Goal: Complete application form

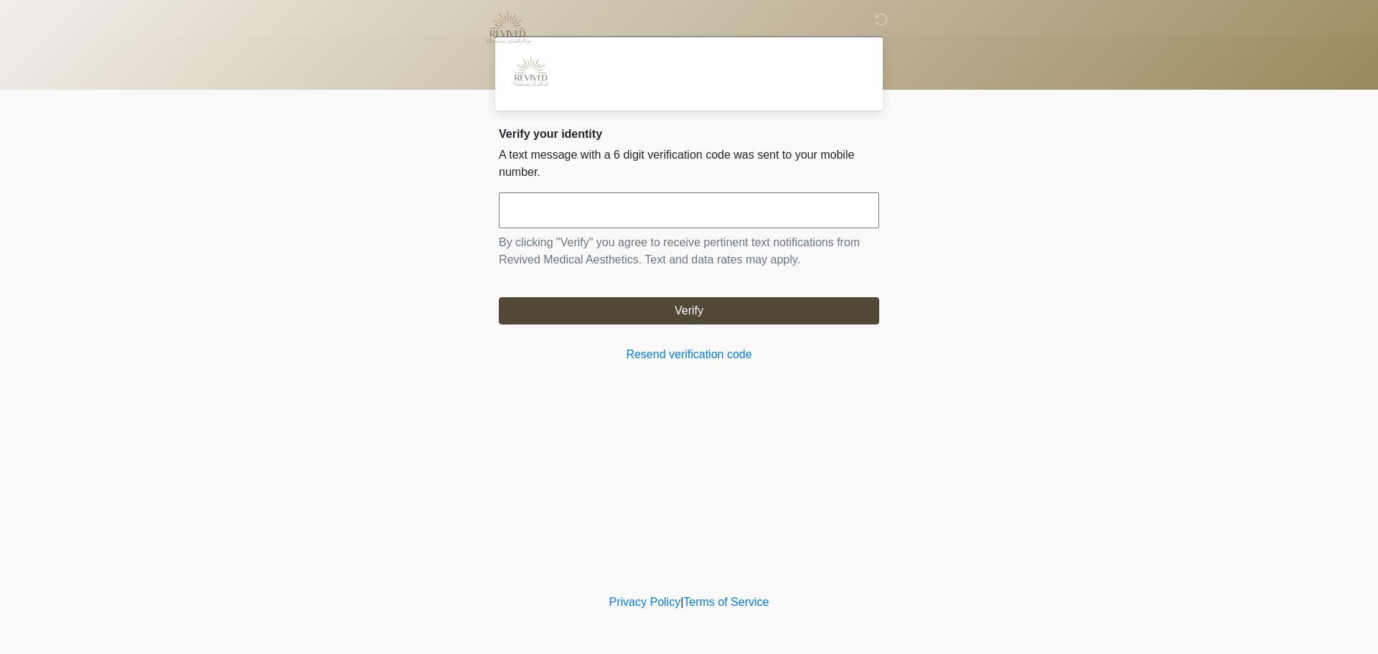
click at [622, 218] on input "text" at bounding box center [689, 210] width 380 height 36
click at [591, 212] on input "text" at bounding box center [689, 210] width 380 height 36
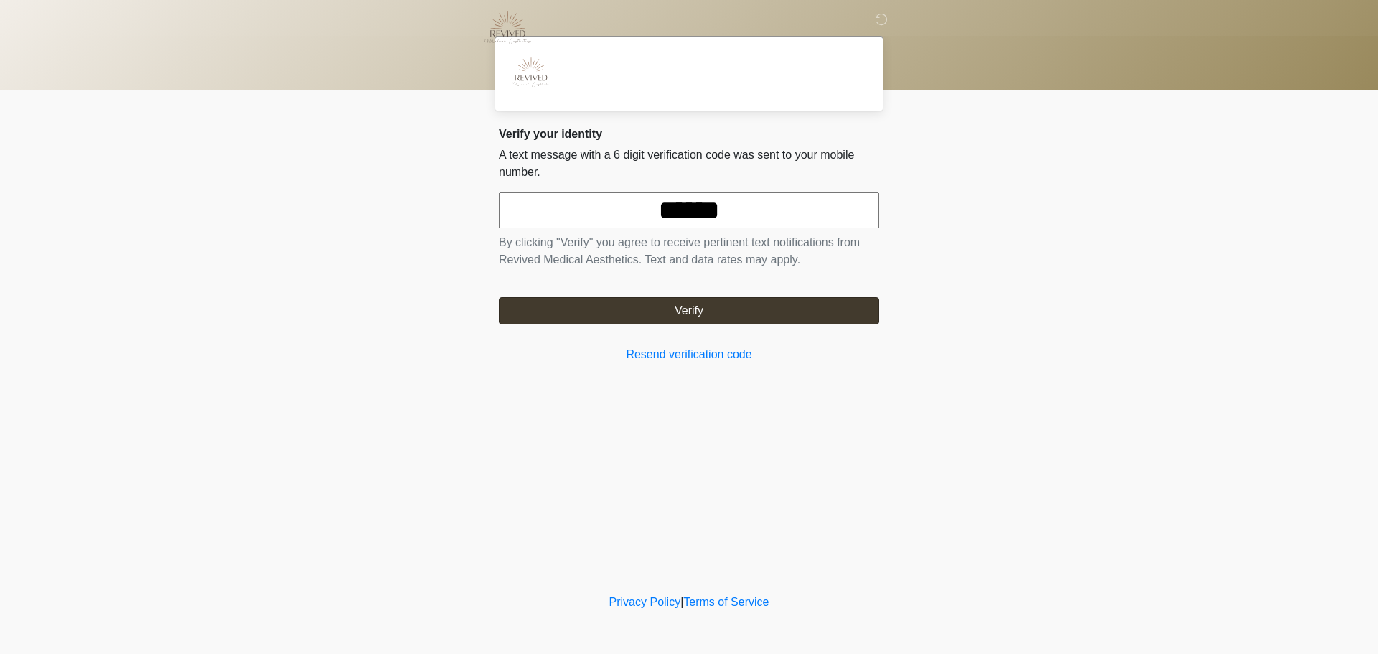
type input "******"
click at [612, 314] on button "Verify" at bounding box center [689, 310] width 380 height 27
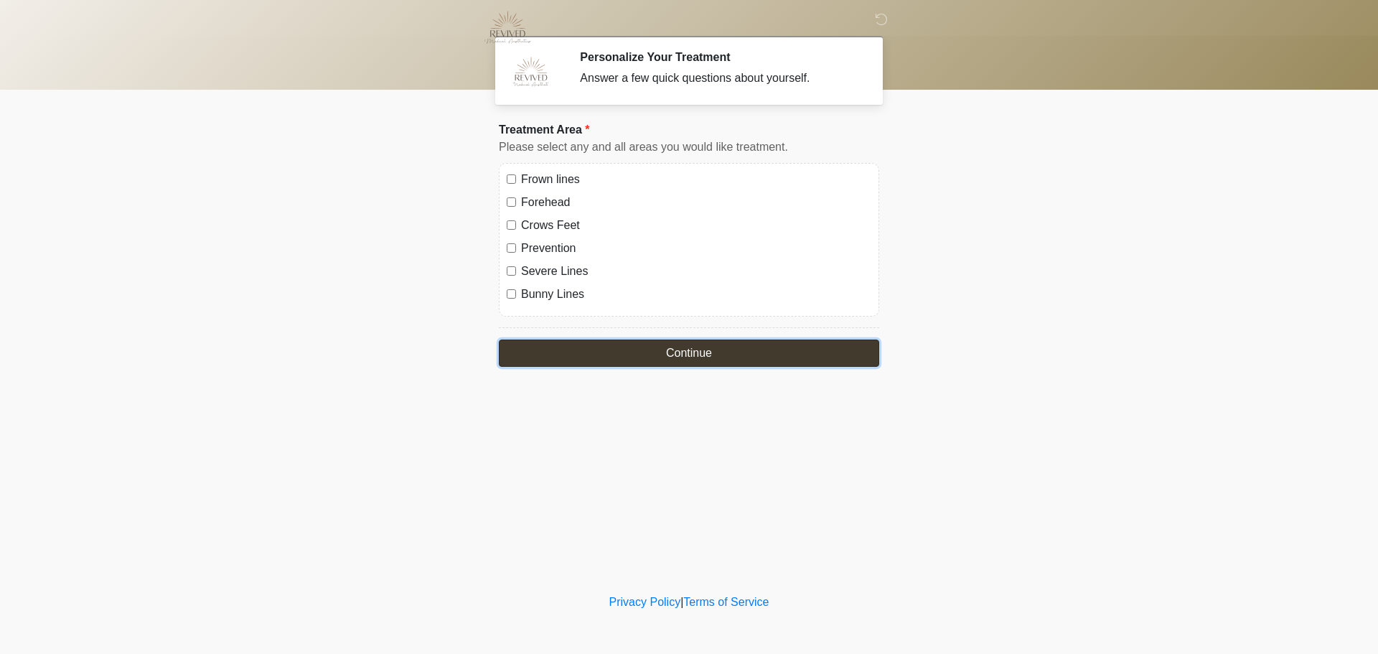
click at [552, 354] on button "Continue" at bounding box center [689, 352] width 380 height 27
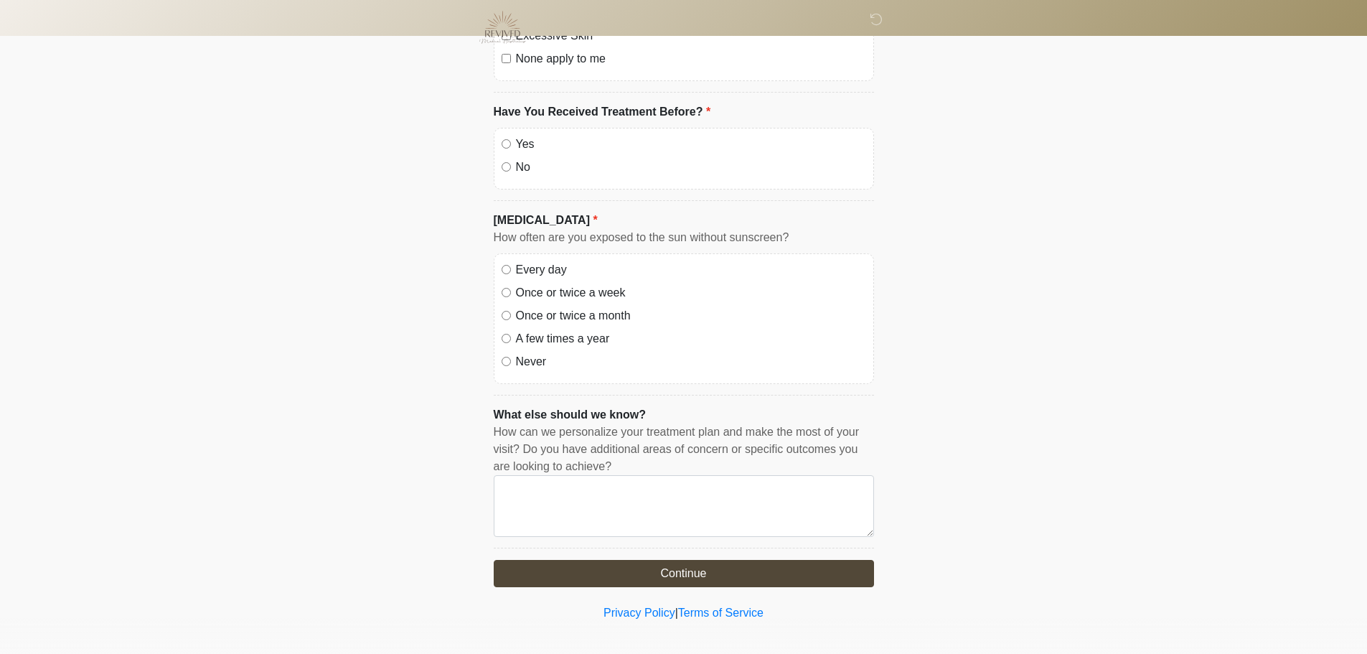
scroll to position [430, 0]
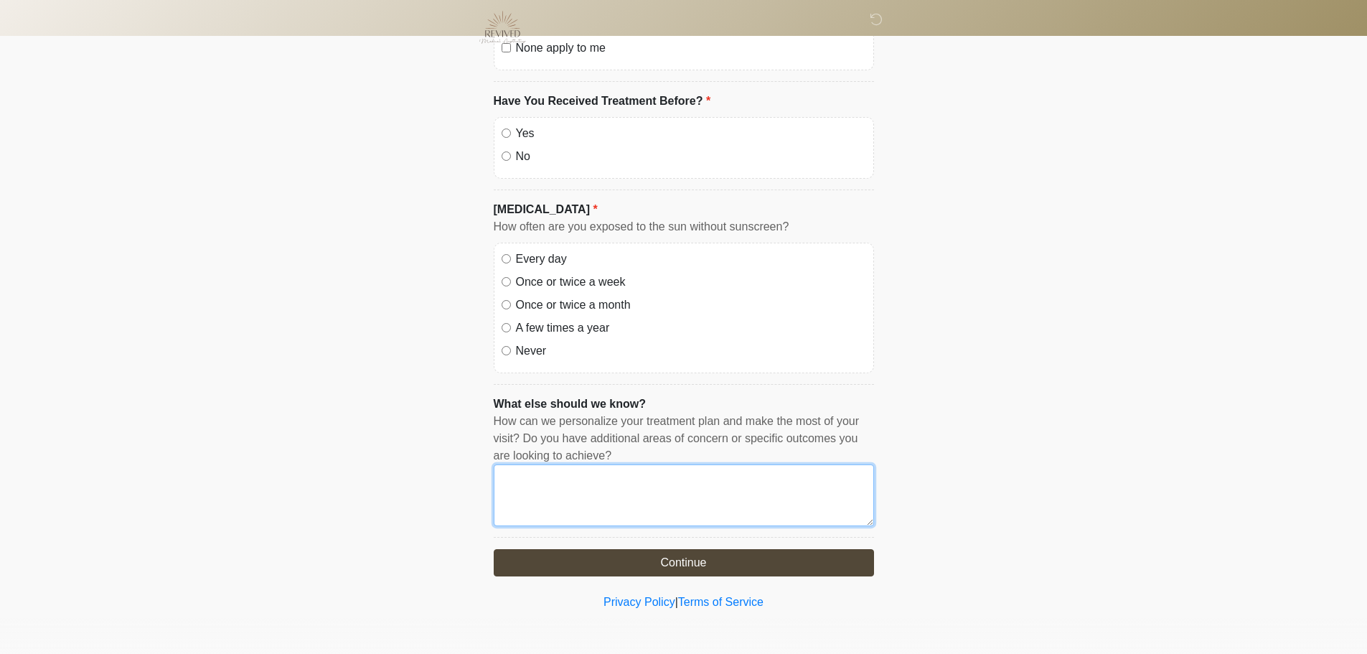
click at [545, 488] on textarea "What else should we know?" at bounding box center [684, 495] width 380 height 62
type textarea "****"
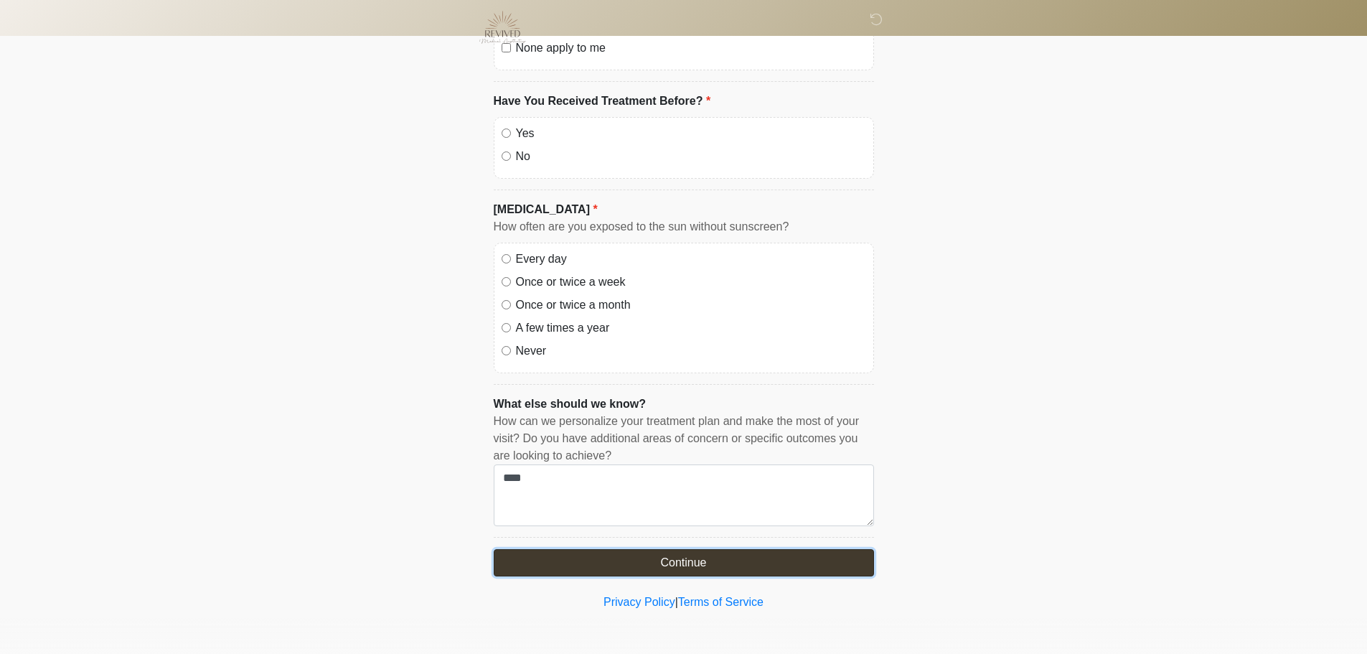
click at [556, 563] on button "Continue" at bounding box center [684, 562] width 380 height 27
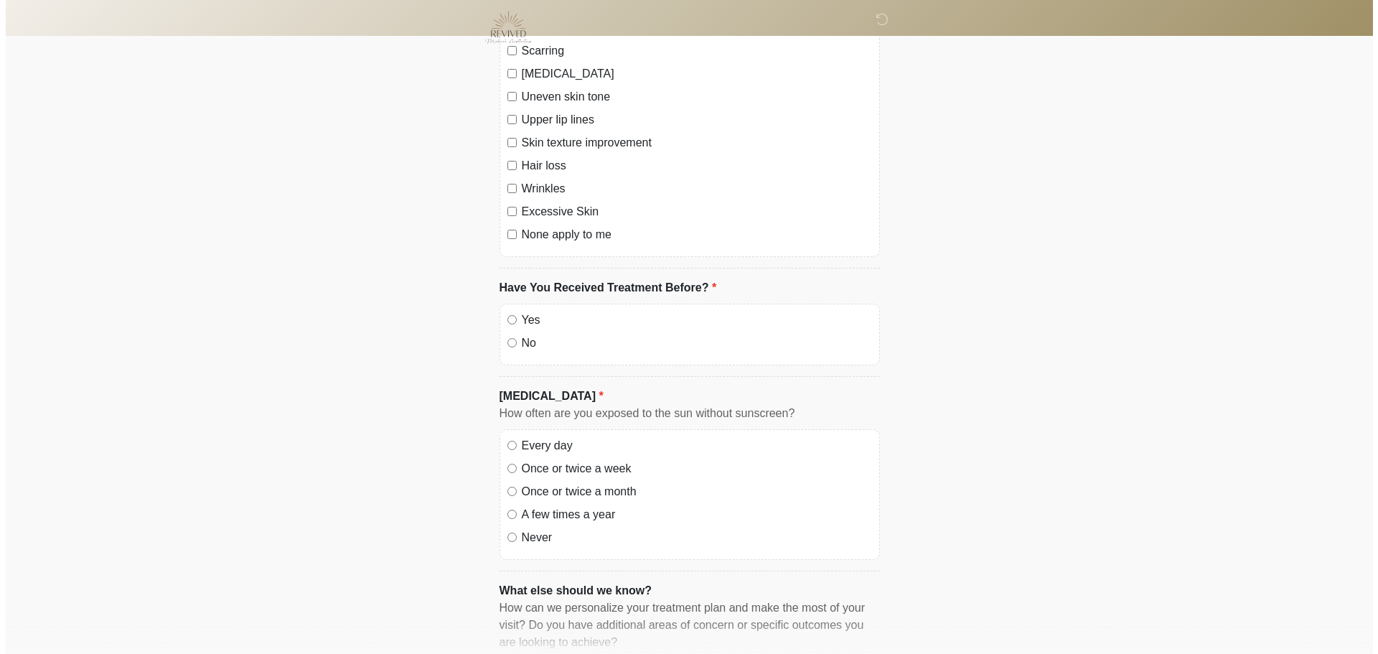
scroll to position [0, 0]
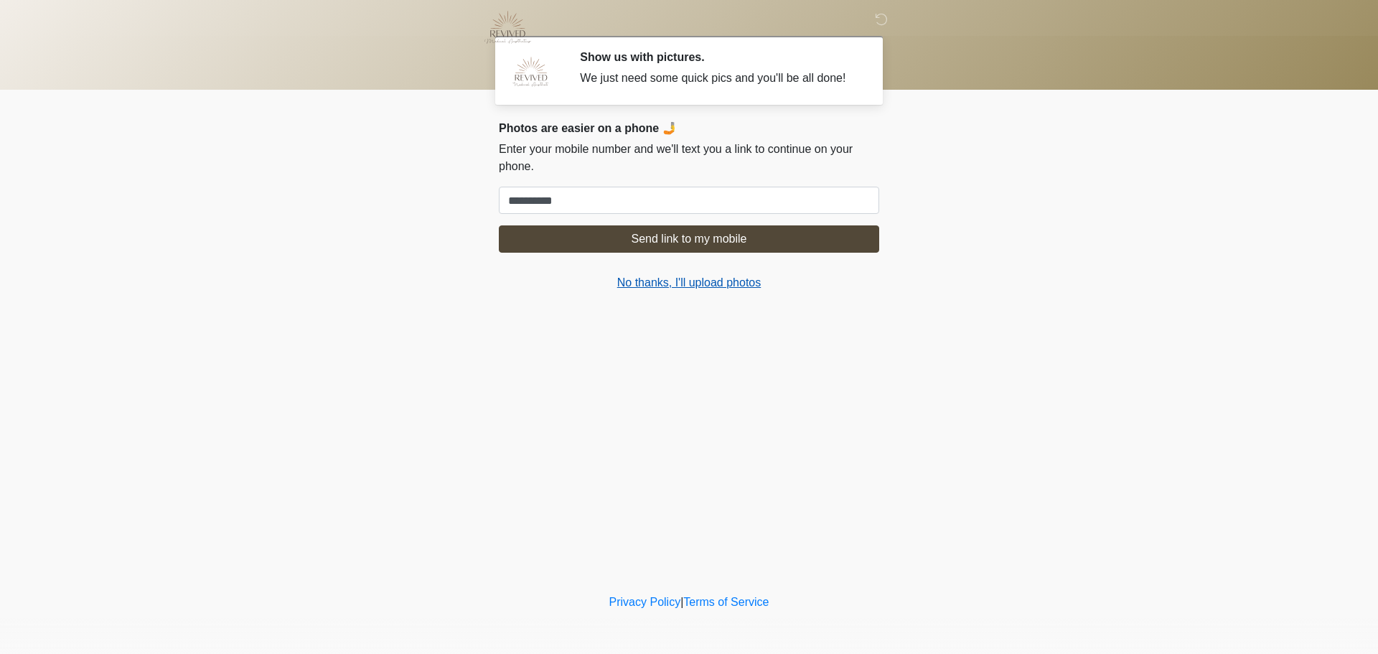
click at [684, 284] on link "No thanks, I'll upload photos" at bounding box center [689, 282] width 380 height 17
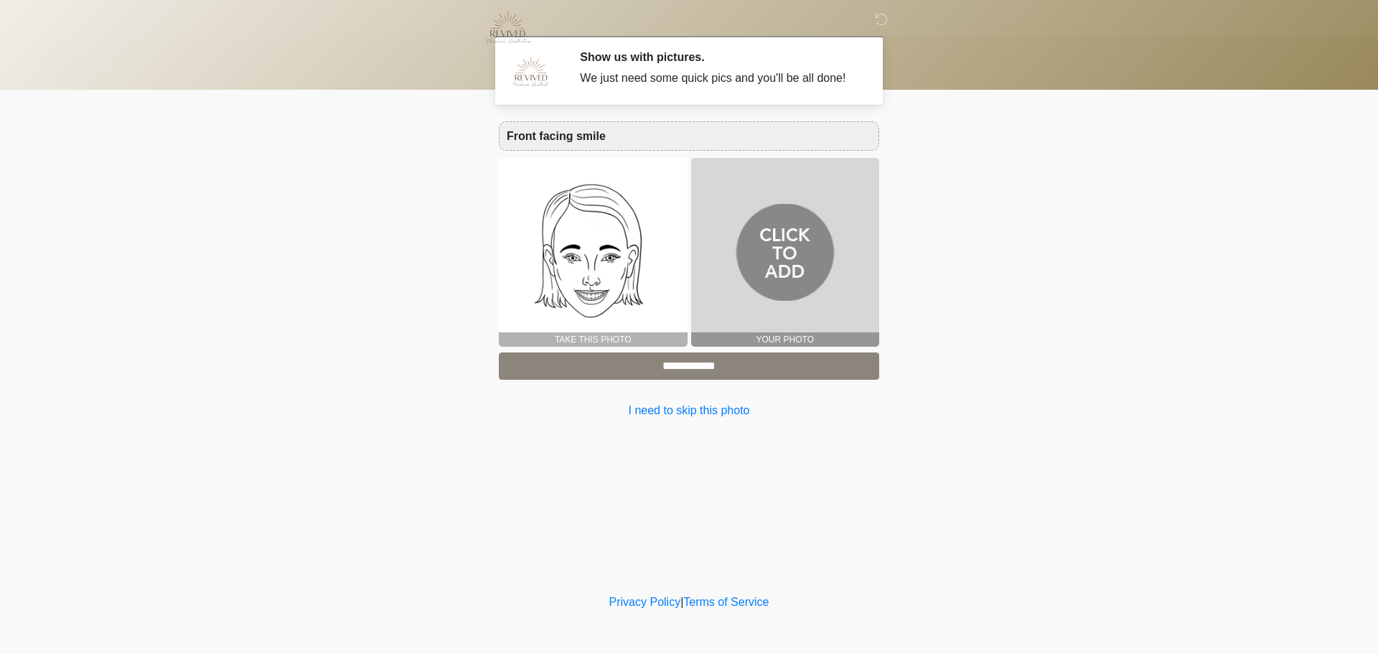
click at [820, 243] on img at bounding box center [785, 252] width 189 height 189
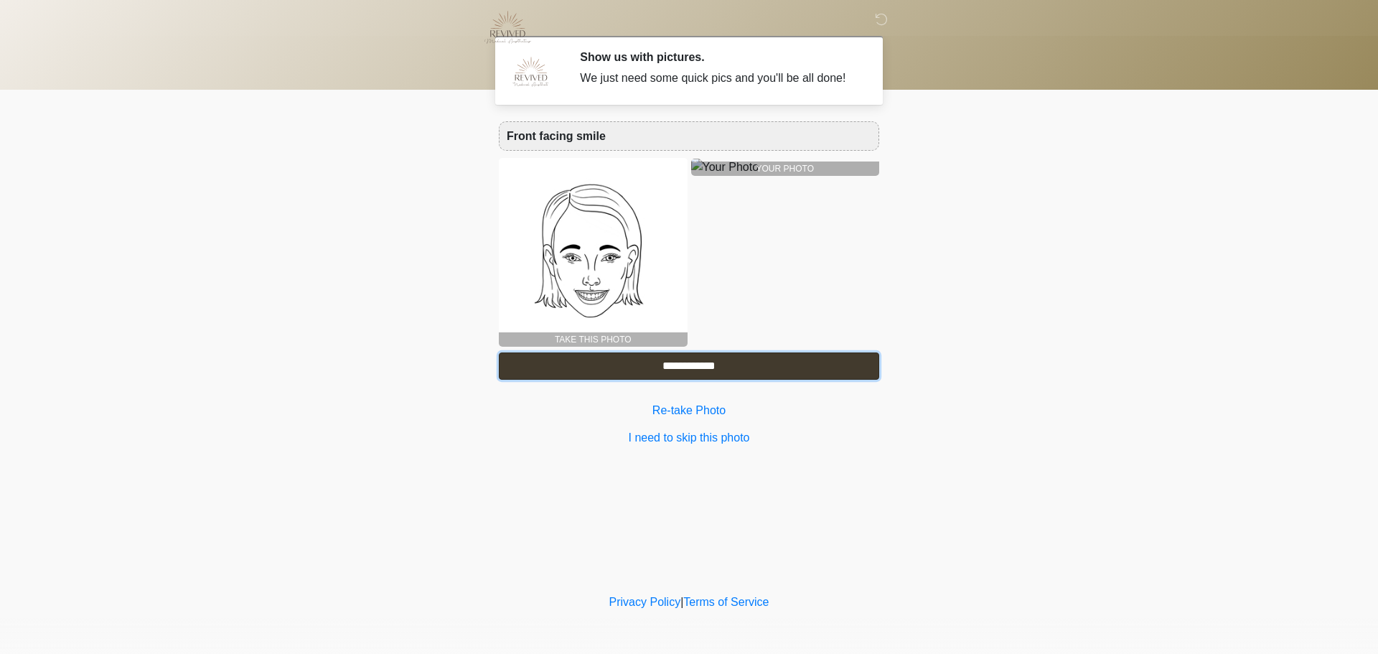
click at [740, 380] on input "**********" at bounding box center [689, 365] width 380 height 27
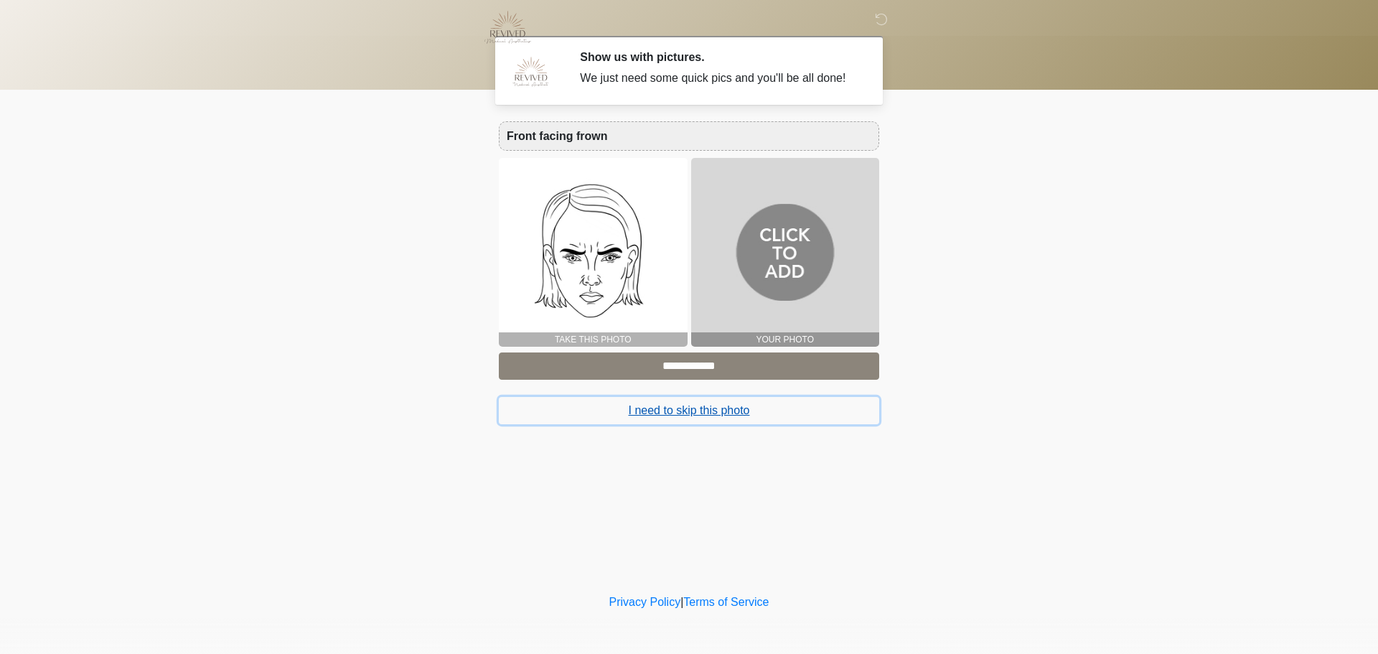
click at [661, 410] on button "I need to skip this photo" at bounding box center [689, 410] width 380 height 27
click at [700, 409] on button "I need to skip this photo" at bounding box center [689, 410] width 380 height 27
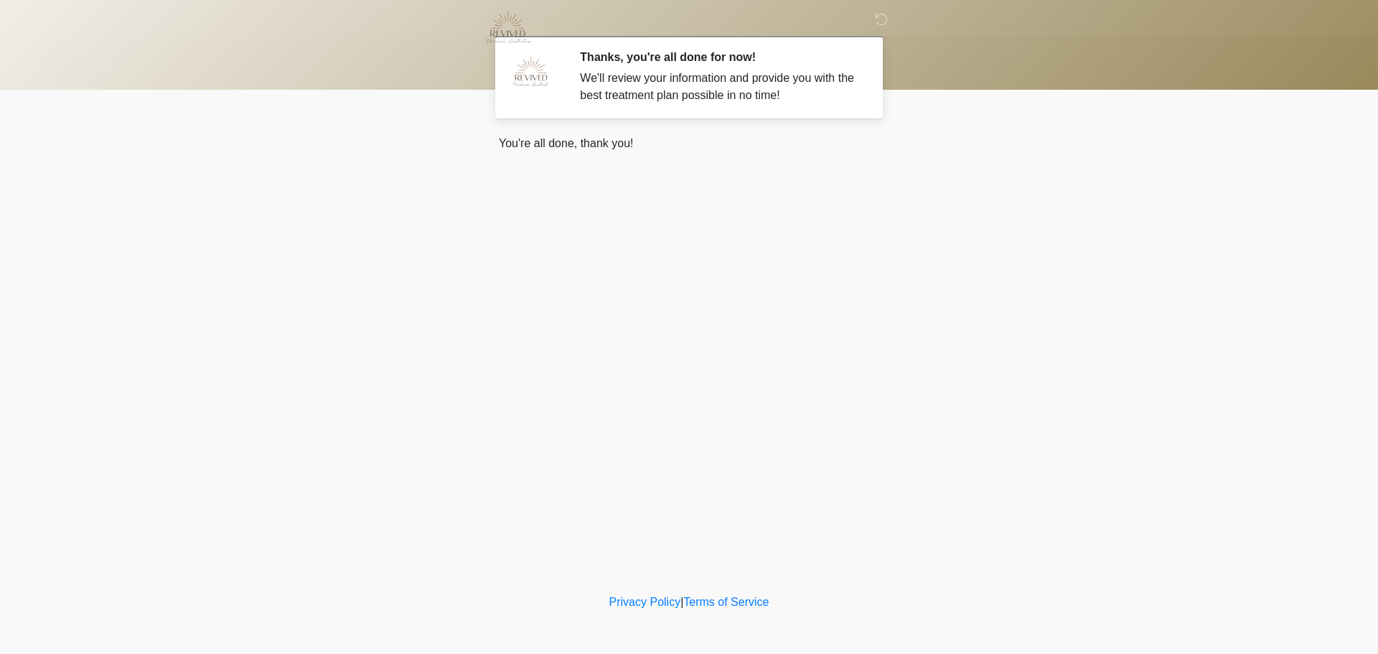
click at [653, 143] on p "You're all done, thank you!" at bounding box center [689, 143] width 380 height 17
